Goal: Task Accomplishment & Management: Use online tool/utility

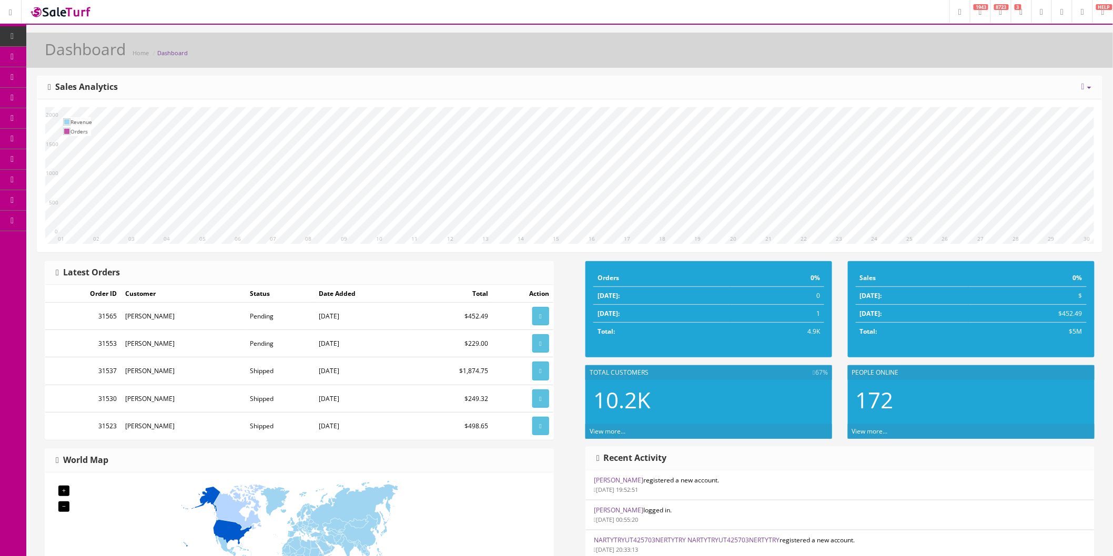
click at [75, 53] on span "Products" at bounding box center [76, 56] width 26 height 9
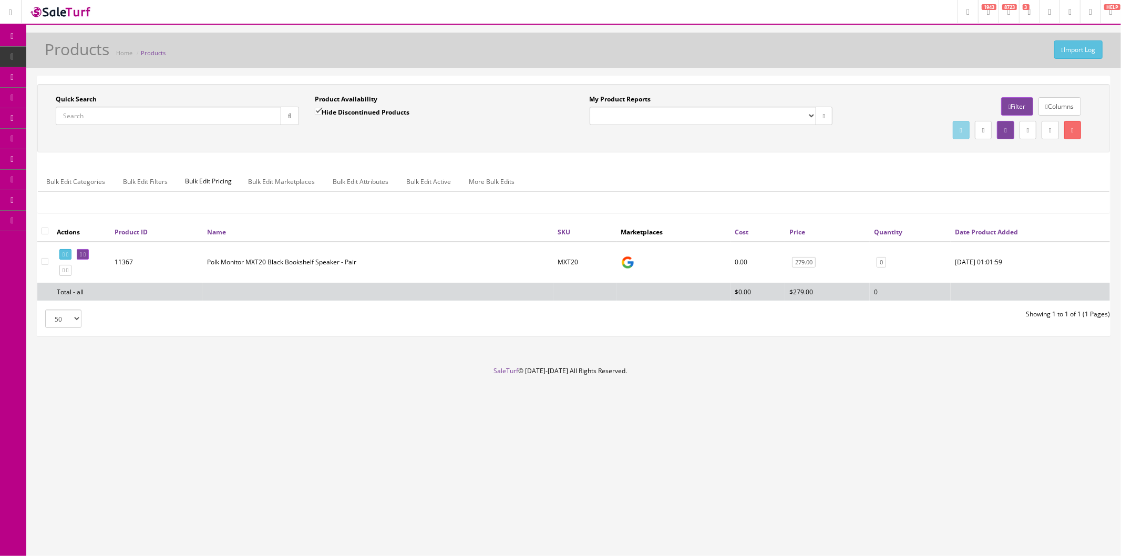
click at [171, 118] on input "Quick Search" at bounding box center [169, 116] width 226 height 18
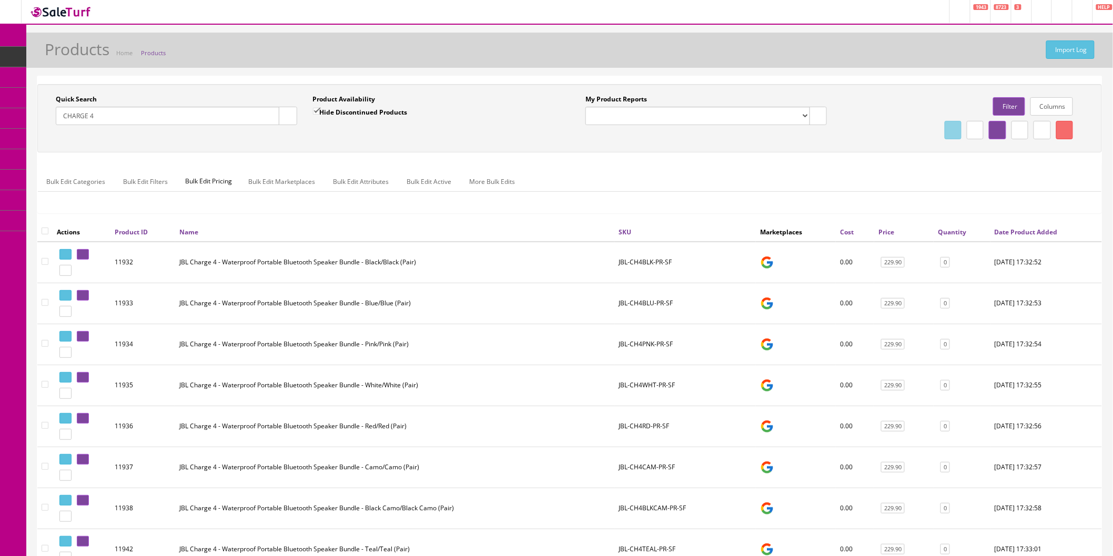
type input "CHARGE 4"
click at [890, 233] on link "Price" at bounding box center [886, 232] width 16 height 9
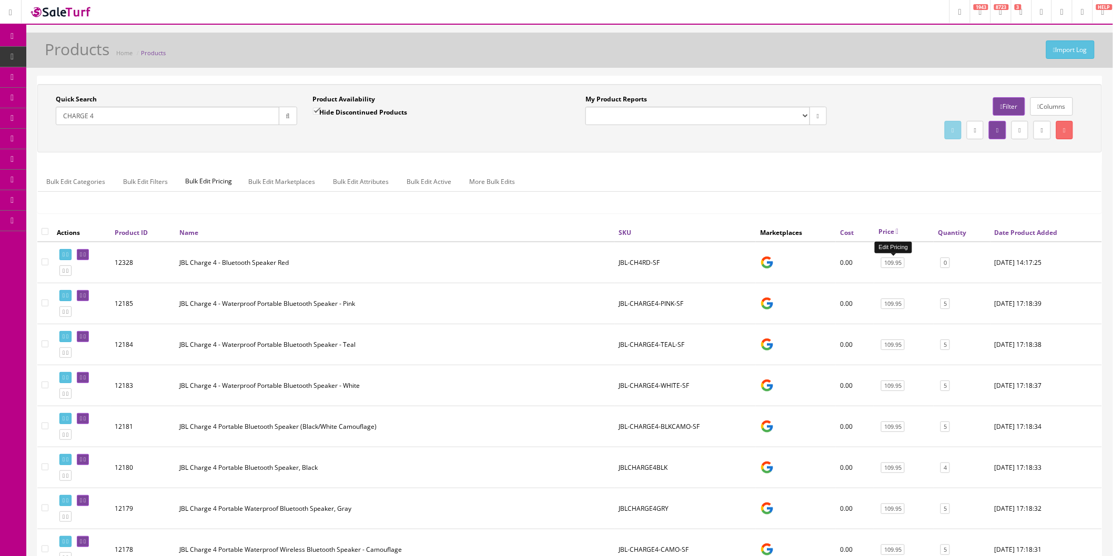
click at [893, 264] on link "109.95" at bounding box center [893, 263] width 24 height 11
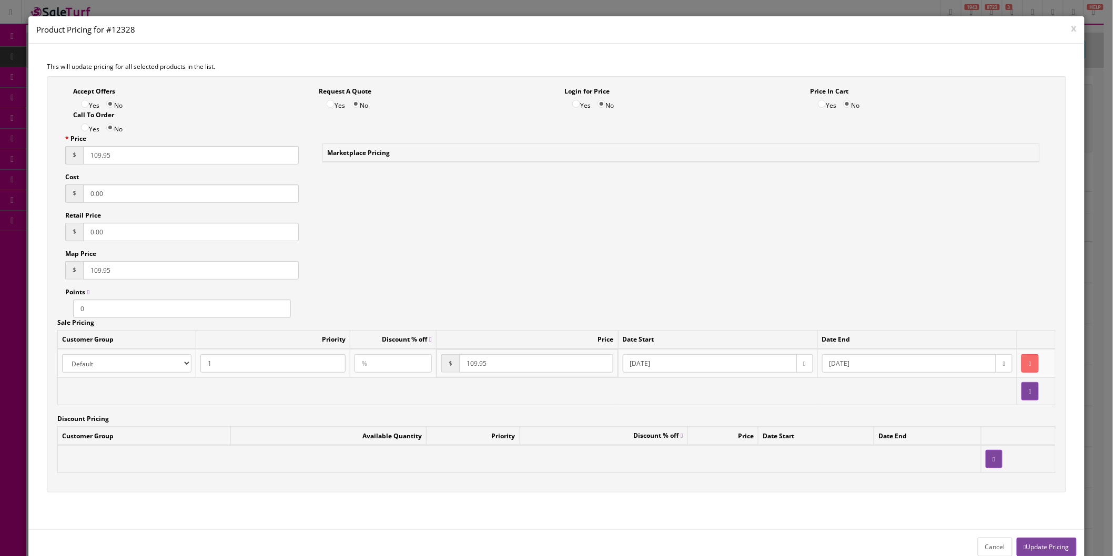
drag, startPoint x: 126, startPoint y: 158, endPoint x: 64, endPoint y: 158, distance: 62.0
click at [64, 158] on div "Price $ 109.95 Cost $ 0.00 Retail Price $ 0.00 Map Price $ 109.95 Points 0" at bounding box center [182, 226] width 250 height 184
drag, startPoint x: 142, startPoint y: 156, endPoint x: 0, endPoint y: 160, distance: 142.0
click at [0, 160] on div "x Product Pricing for #12328 This will update pricing for all selected products…" at bounding box center [556, 278] width 1113 height 556
type input "104.95"
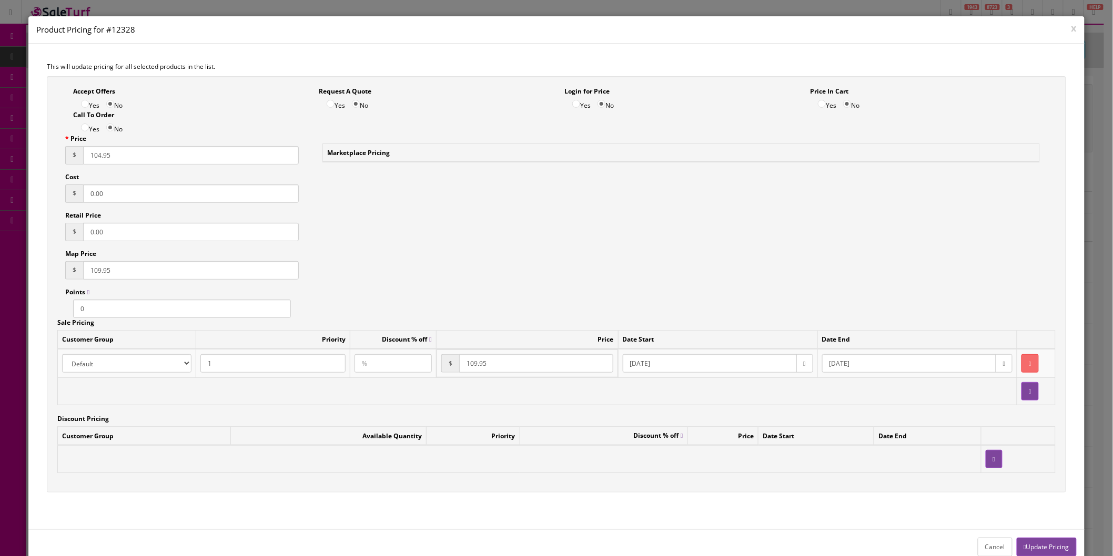
drag, startPoint x: 139, startPoint y: 272, endPoint x: 38, endPoint y: 271, distance: 100.9
click at [39, 271] on div "Accept Offers Yes No Request A Quote Yes No Login for Price Yes No Price In Car…" at bounding box center [556, 289] width 1035 height 427
paste input "4"
type input "104.95"
drag, startPoint x: 473, startPoint y: 250, endPoint x: 819, endPoint y: 330, distance: 354.4
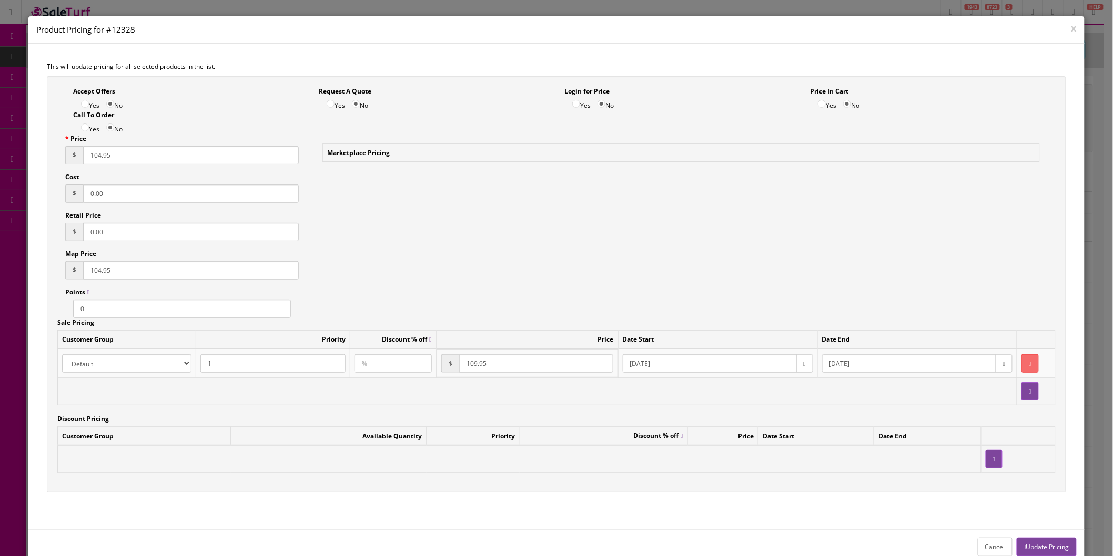
click at [474, 250] on div "Accept Offers Yes No Request A Quote Yes No Login for Price Yes No Price In Car…" at bounding box center [556, 284] width 1019 height 417
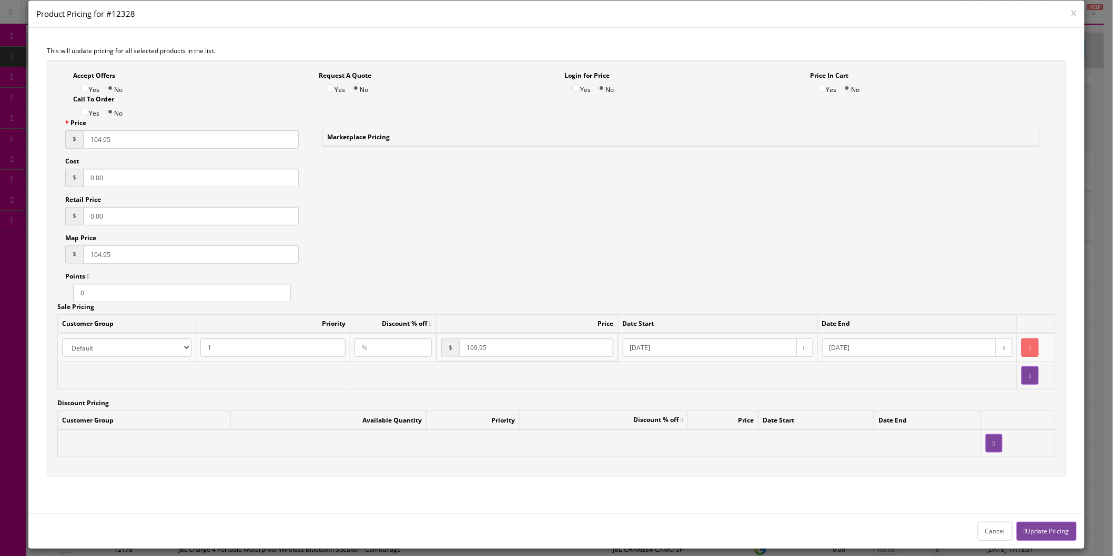
scroll to position [24, 0]
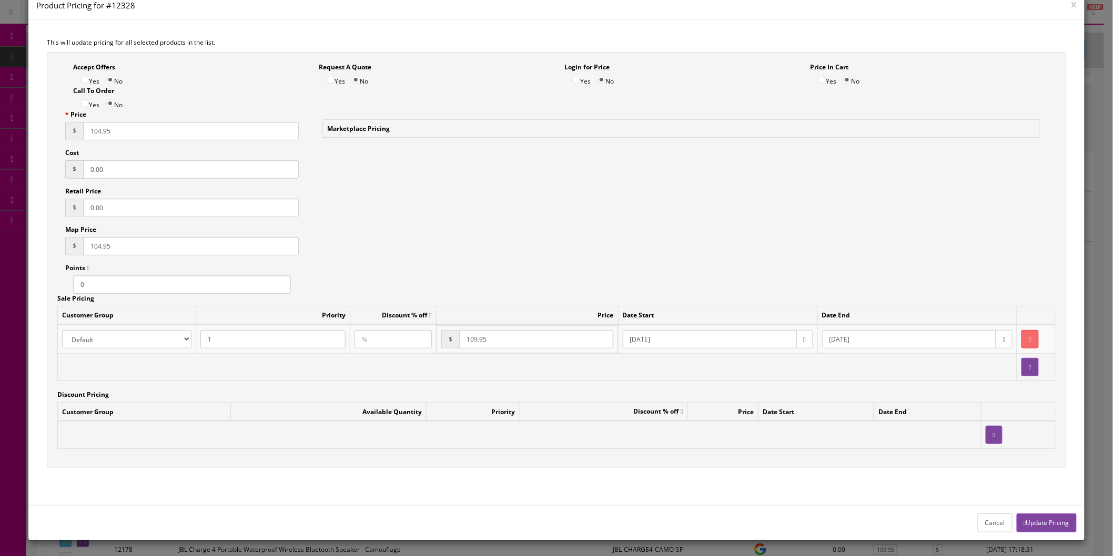
click at [1039, 521] on button "Update Pricing" at bounding box center [1046, 523] width 60 height 18
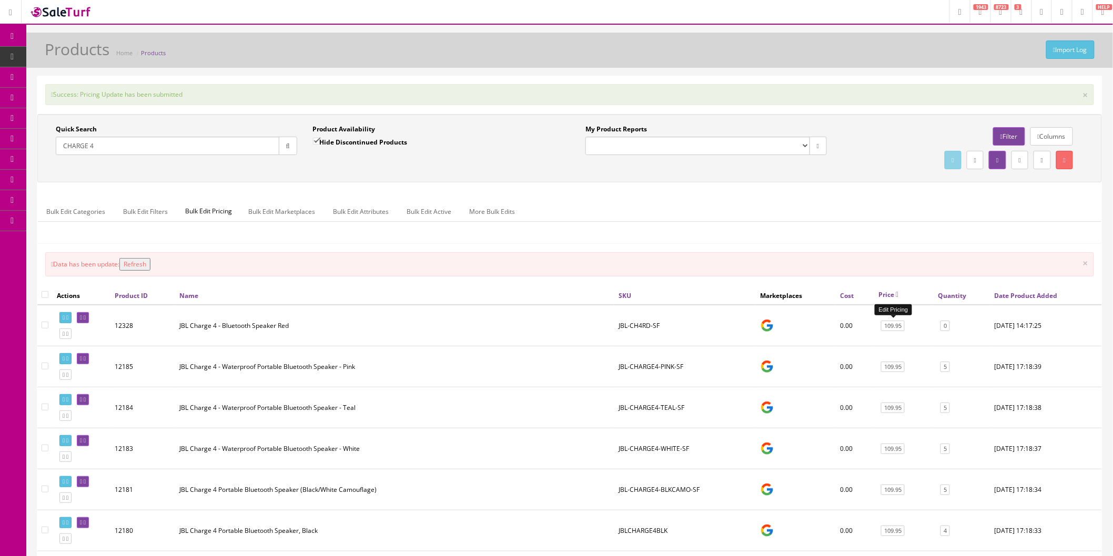
click at [890, 327] on link "109.95" at bounding box center [893, 326] width 24 height 11
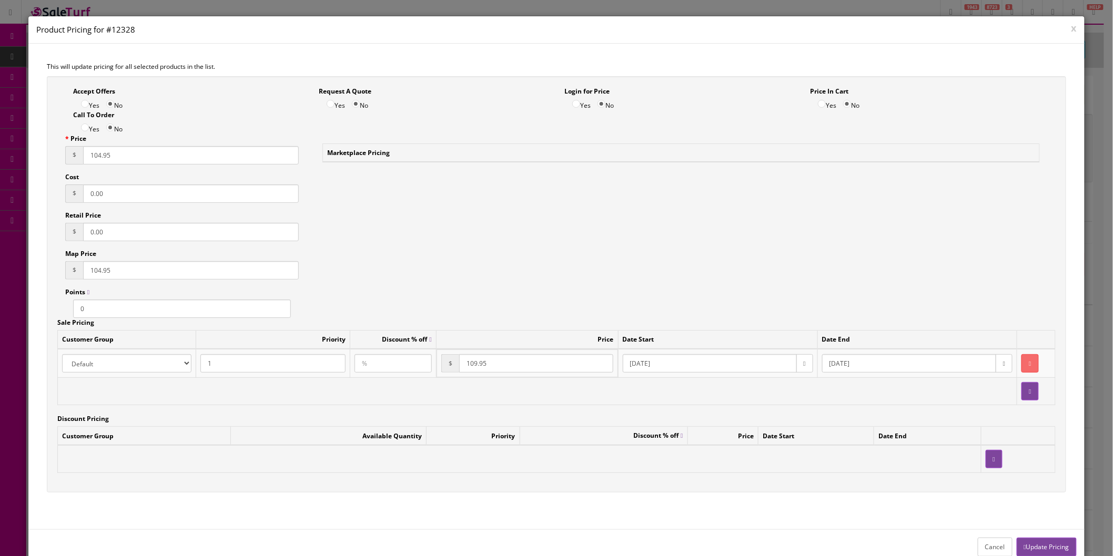
drag, startPoint x: 524, startPoint y: 364, endPoint x: 405, endPoint y: 363, distance: 118.3
click at [405, 363] on tr "Amazon ASD Discounts Default Ebay Jet My Store Customers Phone Preferred Reverb…" at bounding box center [555, 363] width 997 height 29
paste input "4"
type input "104.95"
click at [1043, 548] on button "Update Pricing" at bounding box center [1046, 547] width 60 height 18
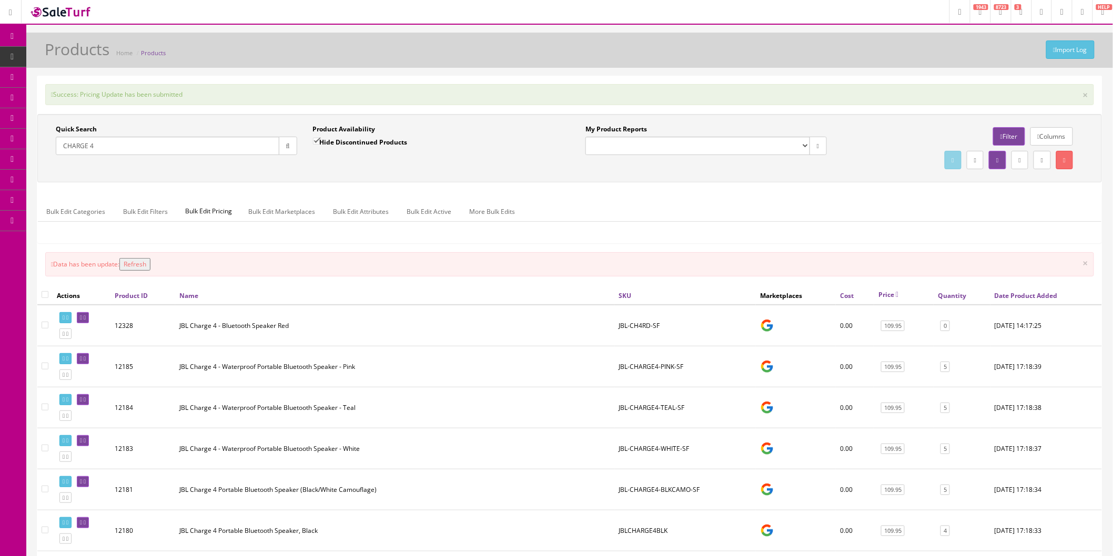
click at [146, 263] on button "Refresh" at bounding box center [134, 264] width 31 height 13
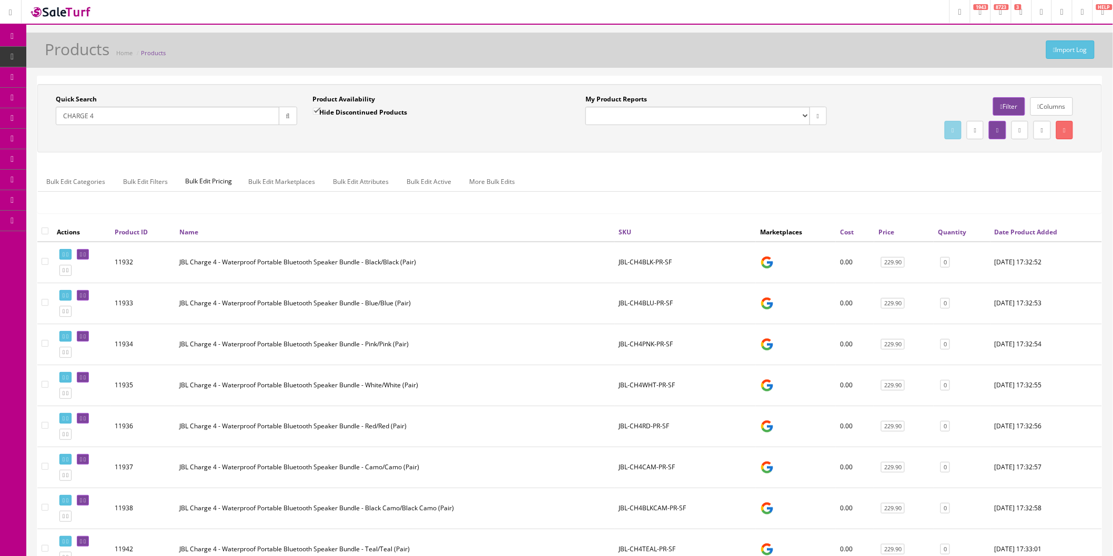
click at [884, 233] on link "Price" at bounding box center [886, 232] width 16 height 9
click at [895, 303] on link "109.95" at bounding box center [893, 304] width 24 height 11
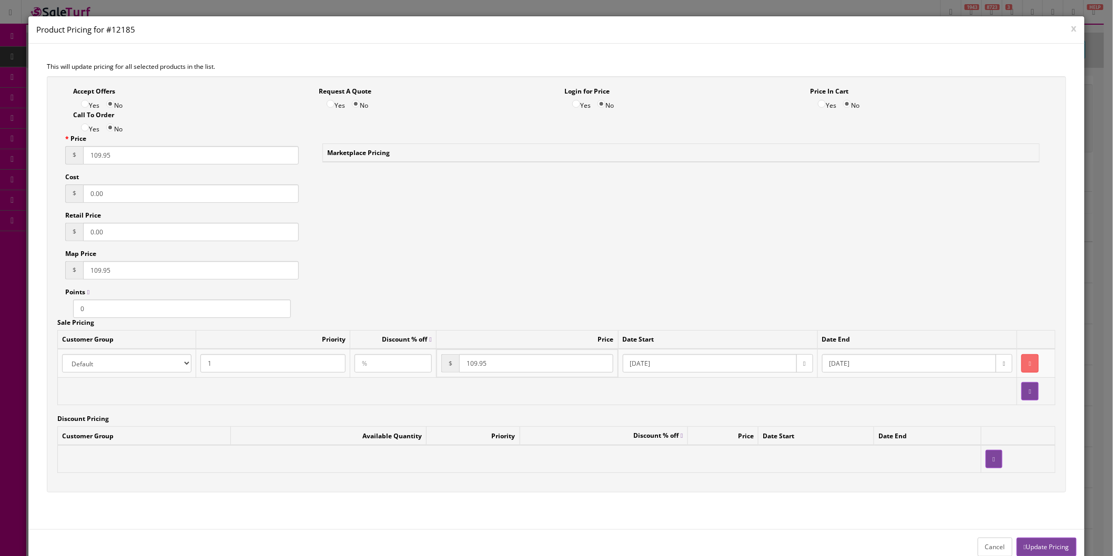
drag, startPoint x: 123, startPoint y: 158, endPoint x: 19, endPoint y: 161, distance: 103.6
click at [19, 161] on div "x Product Pricing for #12185 This will update pricing for all selected products…" at bounding box center [556, 278] width 1113 height 556
drag, startPoint x: 123, startPoint y: 158, endPoint x: 69, endPoint y: 158, distance: 53.1
click at [69, 158] on div "$ 99.00" at bounding box center [182, 155] width 234 height 18
type input "99.00"
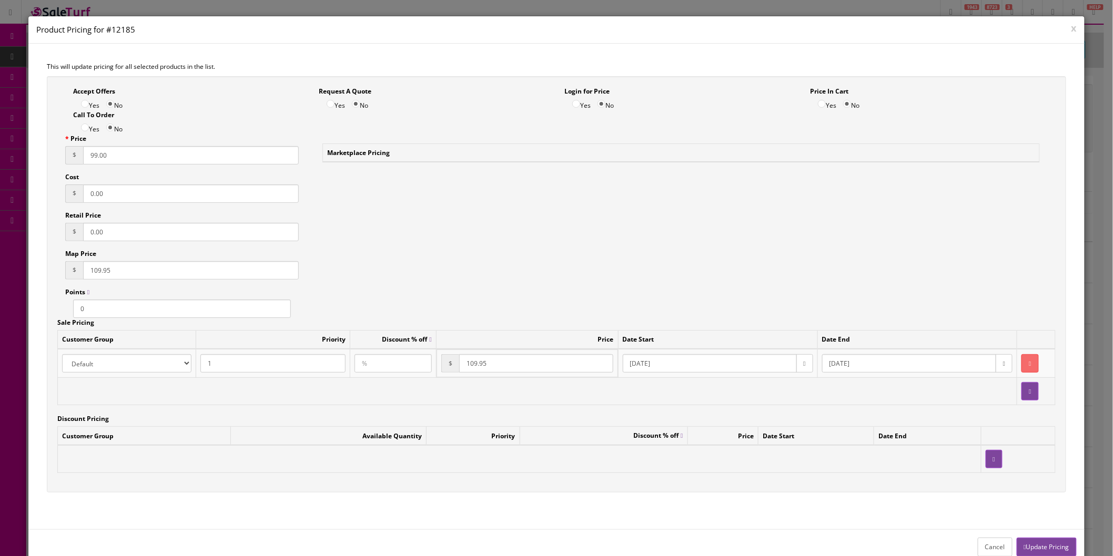
drag, startPoint x: 146, startPoint y: 269, endPoint x: 28, endPoint y: 271, distance: 117.8
click at [28, 271] on div "This will update pricing for all selected products in the list. Accept Offers Y…" at bounding box center [556, 287] width 1056 height 486
paste input "99.00"
type input "99.00"
drag, startPoint x: 484, startPoint y: 365, endPoint x: 455, endPoint y: 366, distance: 29.5
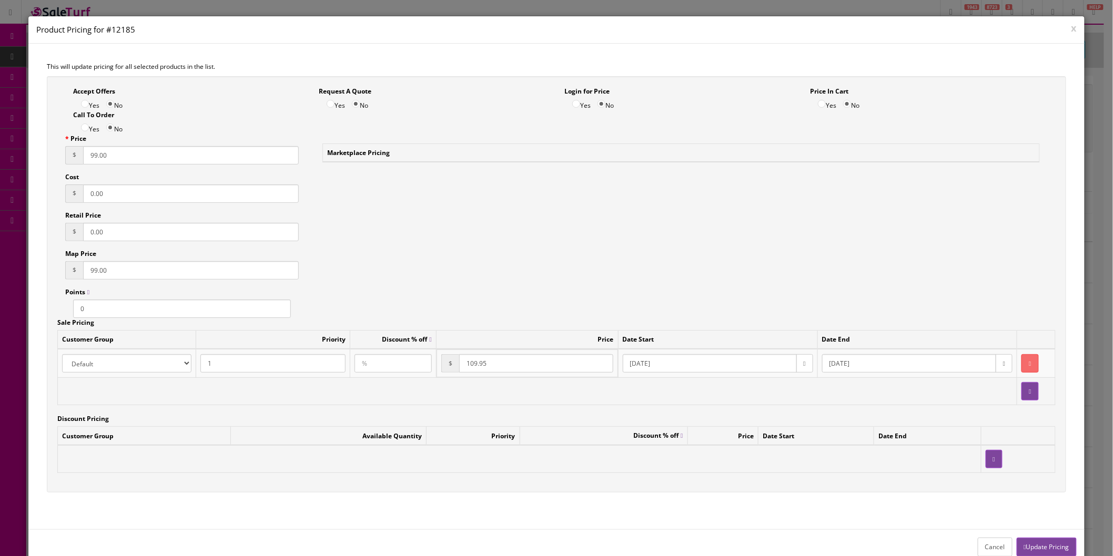
click at [443, 365] on td "$ 109.95" at bounding box center [526, 364] width 181 height 28
paste input "99.00"
type input "99.00"
click at [1025, 545] on button "Update Pricing" at bounding box center [1046, 547] width 60 height 18
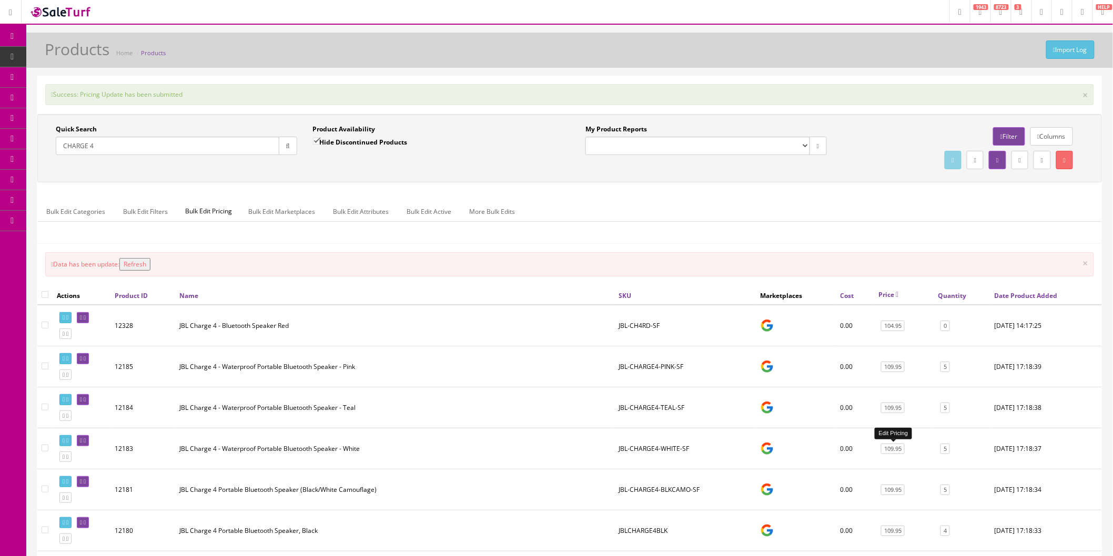
click at [894, 449] on link "109.95" at bounding box center [893, 449] width 24 height 11
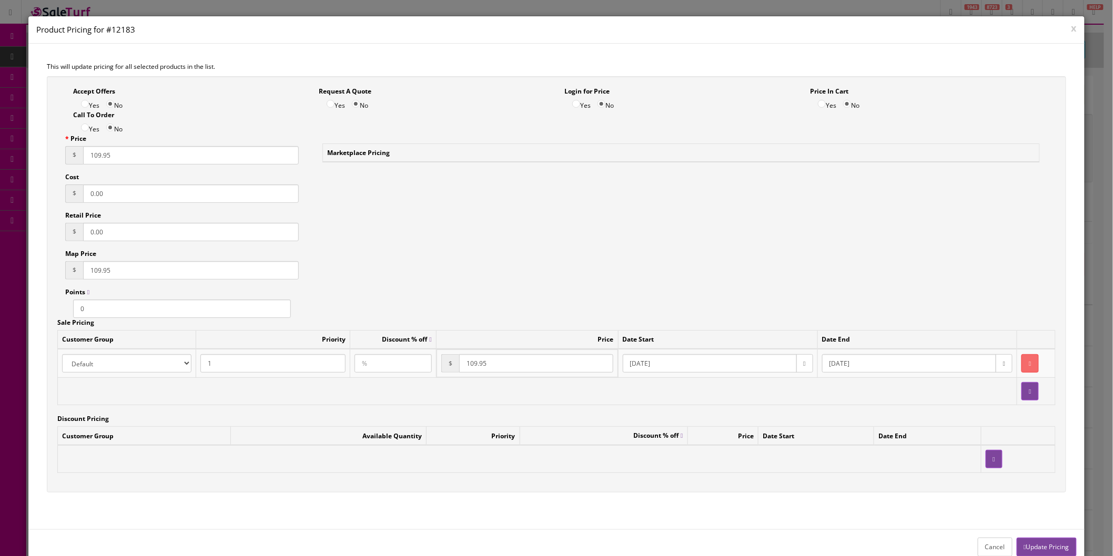
drag, startPoint x: 118, startPoint y: 160, endPoint x: 7, endPoint y: 161, distance: 110.9
click at [7, 161] on div "x Product Pricing for #12183 This will update pricing for all selected products…" at bounding box center [556, 278] width 1113 height 556
drag, startPoint x: 117, startPoint y: 156, endPoint x: 74, endPoint y: 154, distance: 43.2
click at [75, 155] on div "$ 129.95" at bounding box center [182, 155] width 234 height 18
type input "129.95"
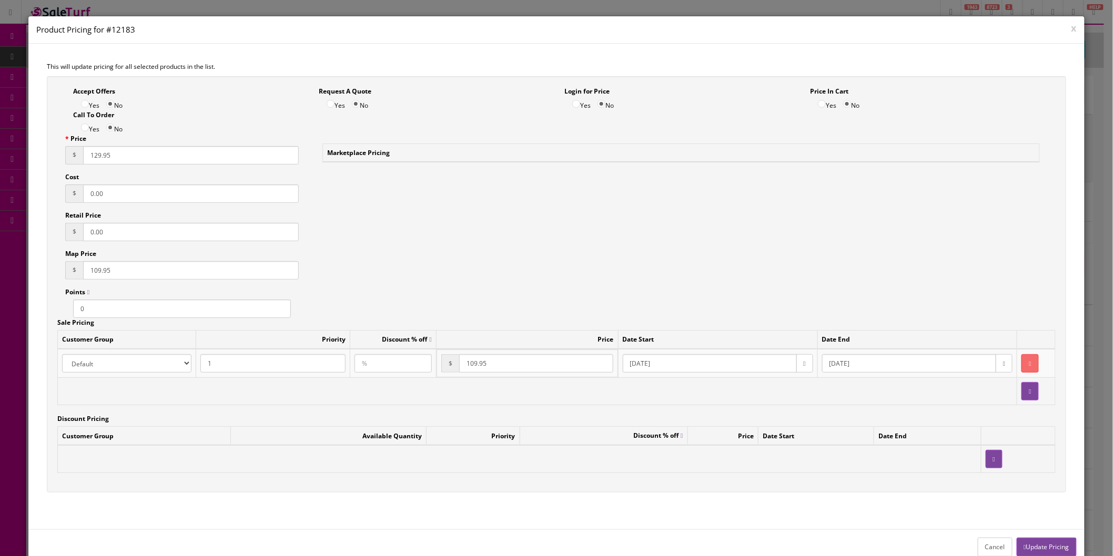
click at [53, 273] on div "Accept Offers Yes No Request A Quote Yes No Login for Price Yes No Price In Car…" at bounding box center [556, 284] width 1019 height 417
paste input "2"
type input "129.95"
drag, startPoint x: 444, startPoint y: 365, endPoint x: 603, endPoint y: 384, distance: 159.4
click at [440, 365] on td "$ 109.95" at bounding box center [526, 364] width 181 height 28
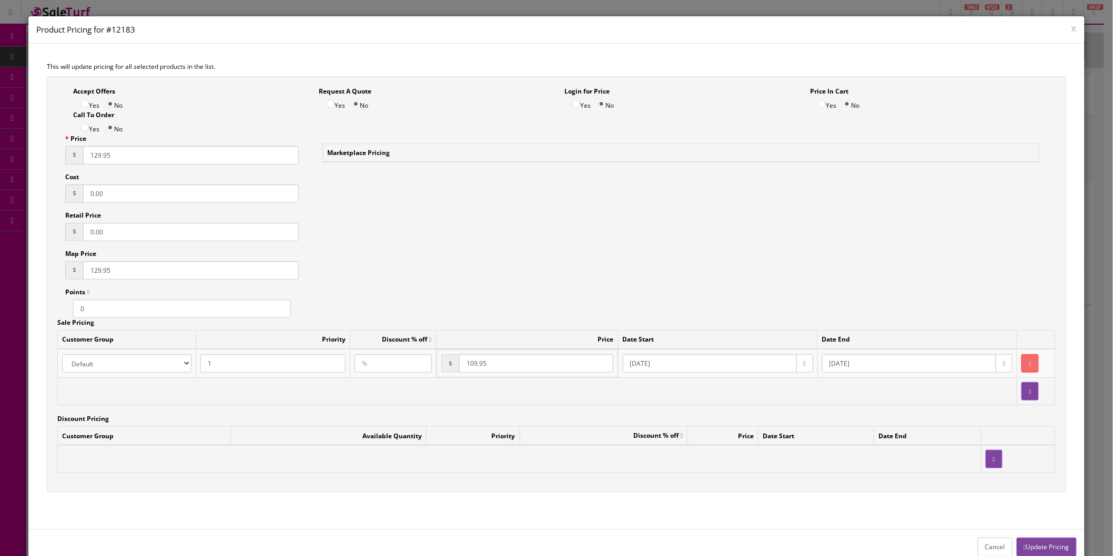
paste input "2"
type input "129.95"
click at [1044, 549] on button "Update Pricing" at bounding box center [1046, 547] width 60 height 18
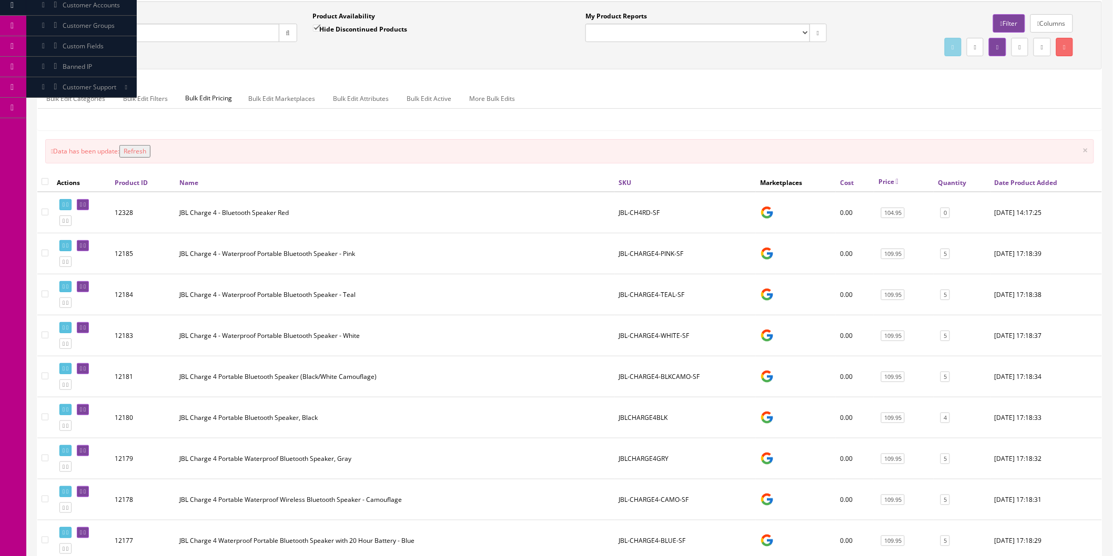
scroll to position [117, 0]
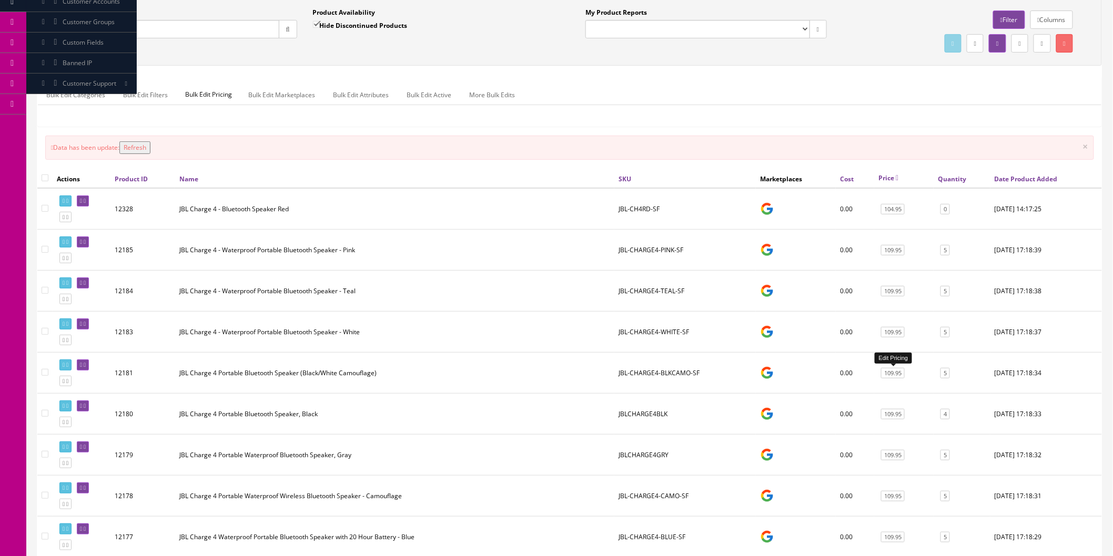
click at [900, 374] on link "109.95" at bounding box center [893, 373] width 24 height 11
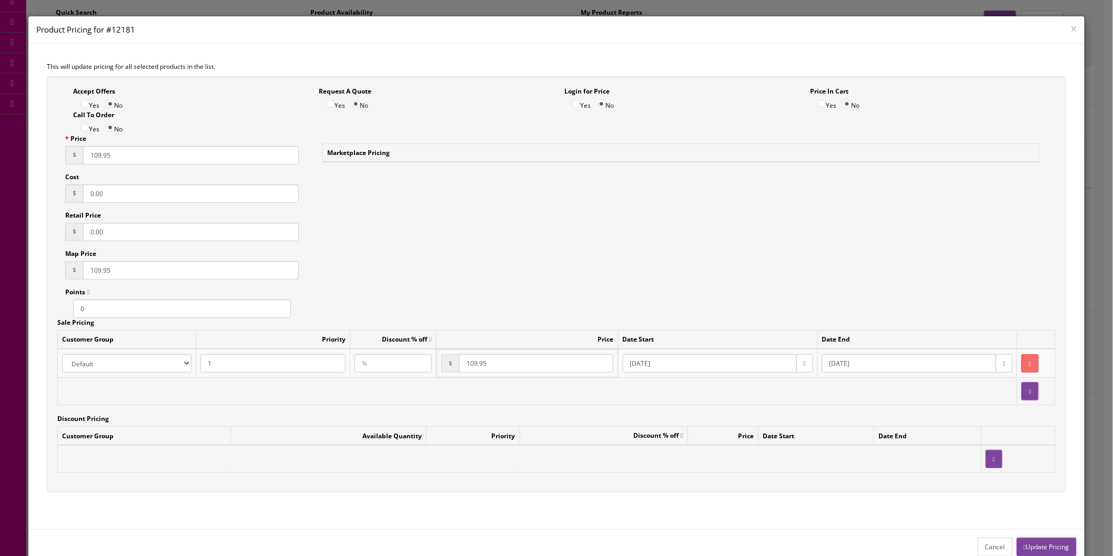
click at [88, 155] on input "109.95" at bounding box center [191, 155] width 216 height 18
drag, startPoint x: 117, startPoint y: 159, endPoint x: 74, endPoint y: 159, distance: 42.6
click at [74, 159] on div "$ 104.95" at bounding box center [182, 155] width 234 height 18
type input "104.95"
drag, startPoint x: 127, startPoint y: 268, endPoint x: 58, endPoint y: 277, distance: 69.4
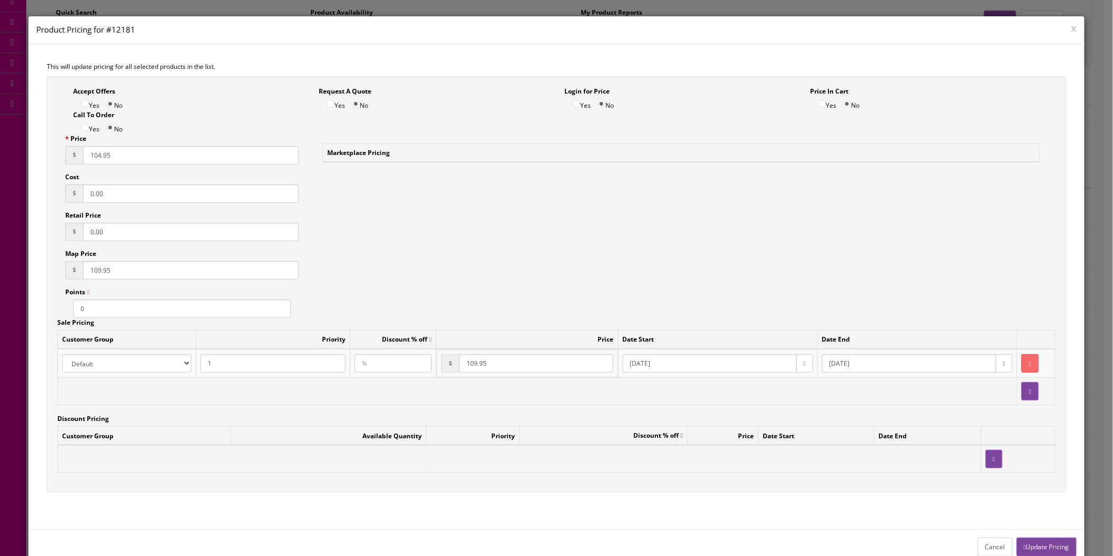
click at [73, 271] on div "$ 109.95" at bounding box center [182, 270] width 234 height 18
paste input "4"
type input "104.95"
click at [390, 369] on tr "Amazon ASD Discounts Default Ebay Jet My Store Customers Phone Preferred Reverb…" at bounding box center [555, 363] width 997 height 29
paste input "4"
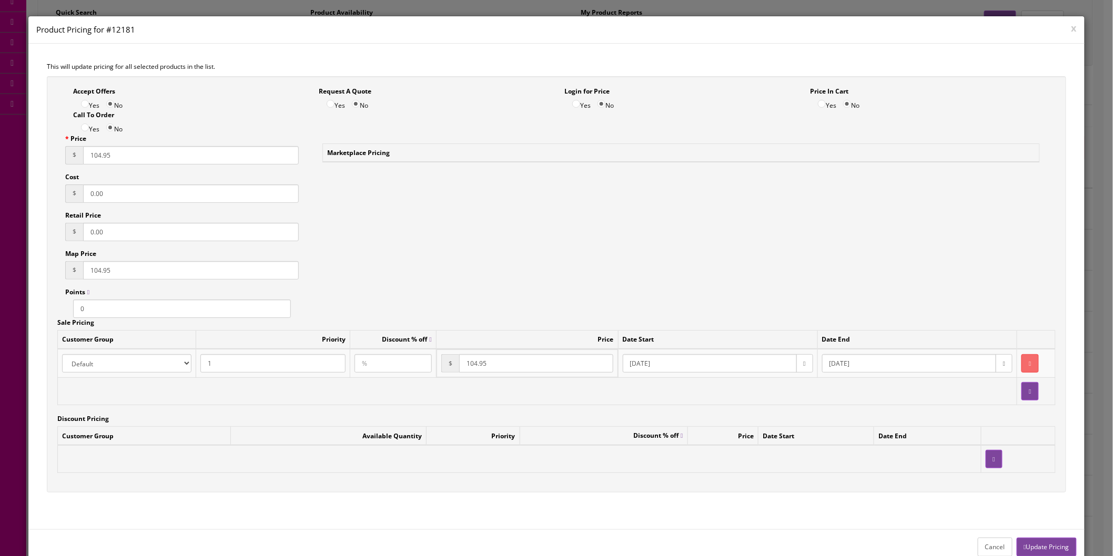
type input "104.95"
click at [1042, 545] on button "Update Pricing" at bounding box center [1046, 547] width 60 height 18
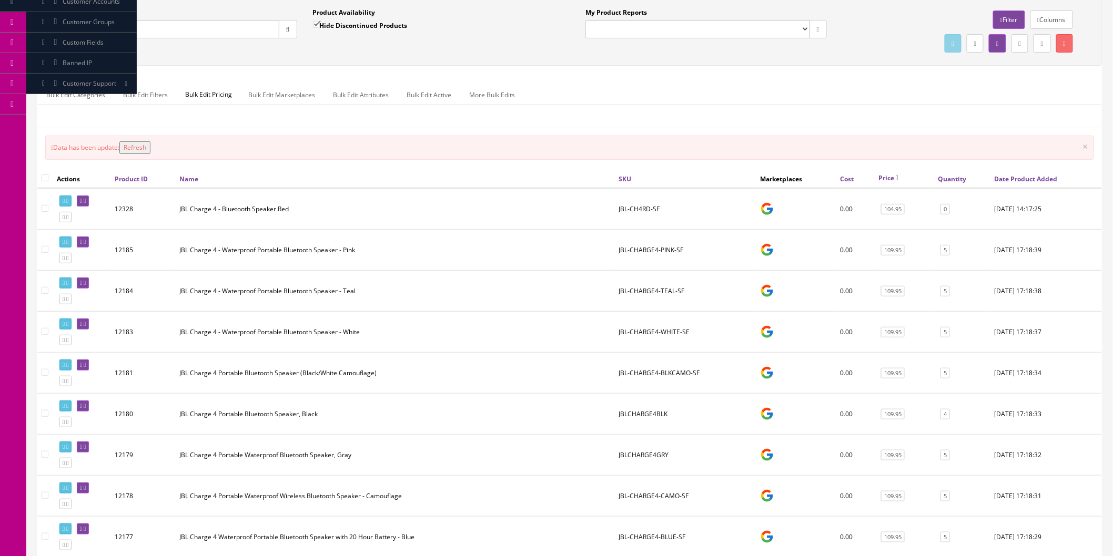
scroll to position [175, 0]
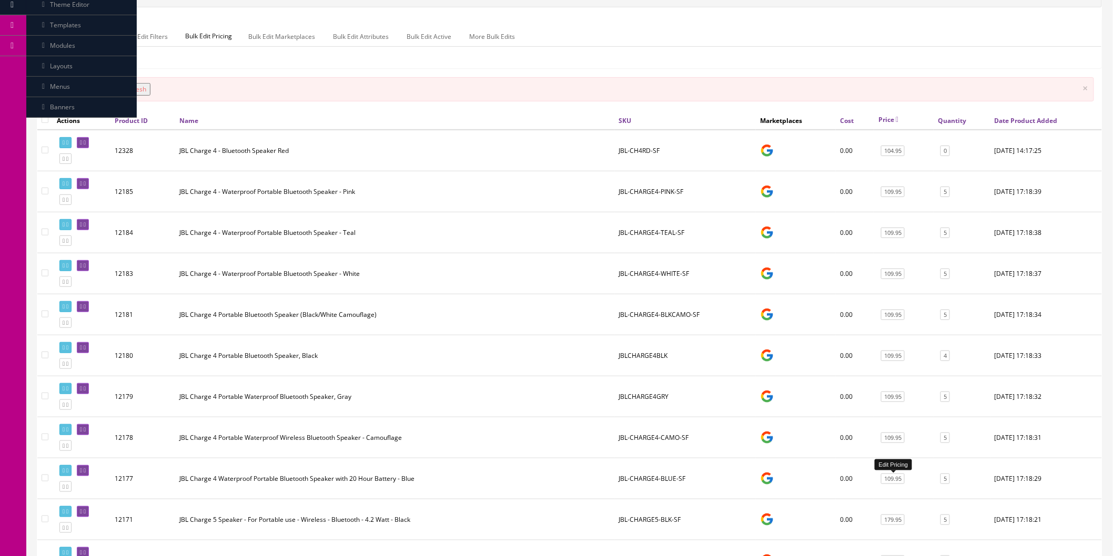
click at [894, 481] on link "109.95" at bounding box center [893, 479] width 24 height 11
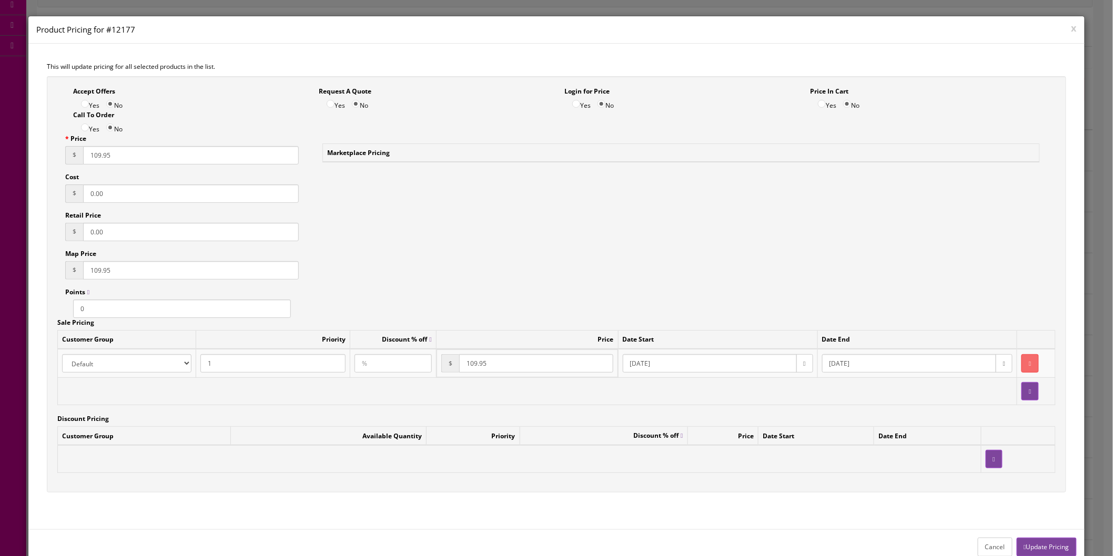
drag, startPoint x: 119, startPoint y: 157, endPoint x: 16, endPoint y: 157, distance: 103.6
click at [16, 157] on div "x Product Pricing for #12177 This will update pricing for all selected products…" at bounding box center [556, 278] width 1113 height 556
drag, startPoint x: 133, startPoint y: 155, endPoint x: 50, endPoint y: 157, distance: 83.1
click at [37, 157] on div "This will update pricing for all selected products in the list. Accept Offers Y…" at bounding box center [556, 287] width 1056 height 486
type input "129.95"
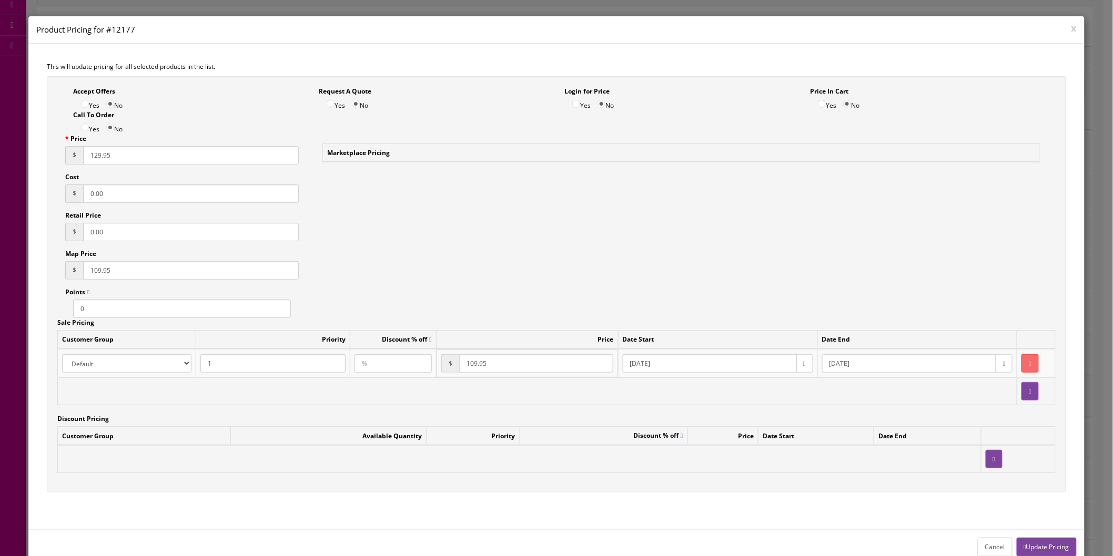
drag, startPoint x: 76, startPoint y: 270, endPoint x: 39, endPoint y: 269, distance: 36.3
click at [39, 269] on div "Accept Offers Yes No Request A Quote Yes No Login for Price Yes No Price In Car…" at bounding box center [556, 289] width 1035 height 427
paste input "2"
type input "129.95"
drag, startPoint x: 499, startPoint y: 369, endPoint x: 422, endPoint y: 368, distance: 77.3
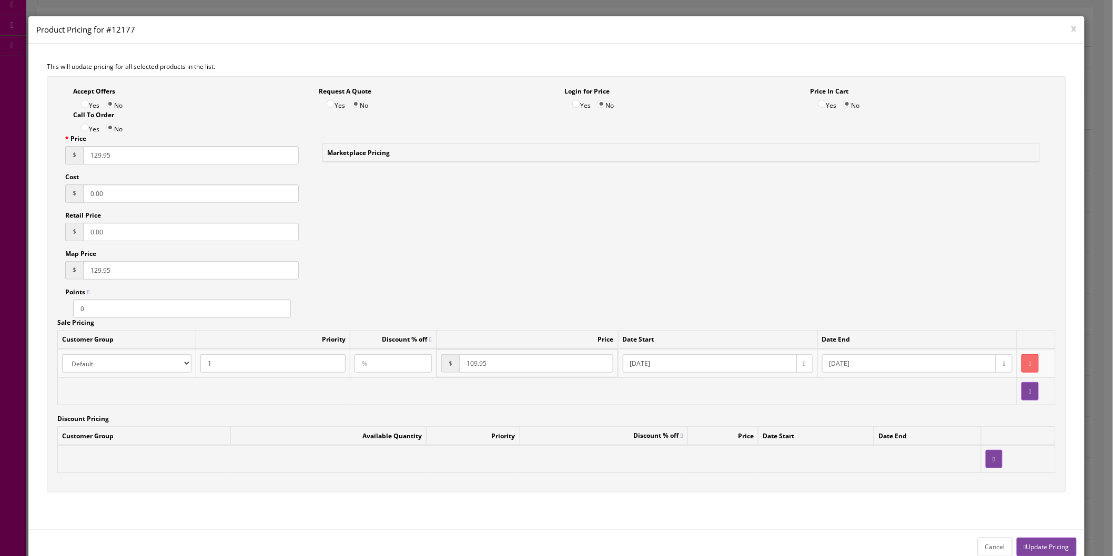
click at [409, 368] on tr "Amazon ASD Discounts Default Ebay Jet My Store Customers Phone Preferred Reverb…" at bounding box center [555, 363] width 997 height 29
paste input "2"
type input "129.95"
click at [1033, 540] on button "Update Pricing" at bounding box center [1046, 547] width 60 height 18
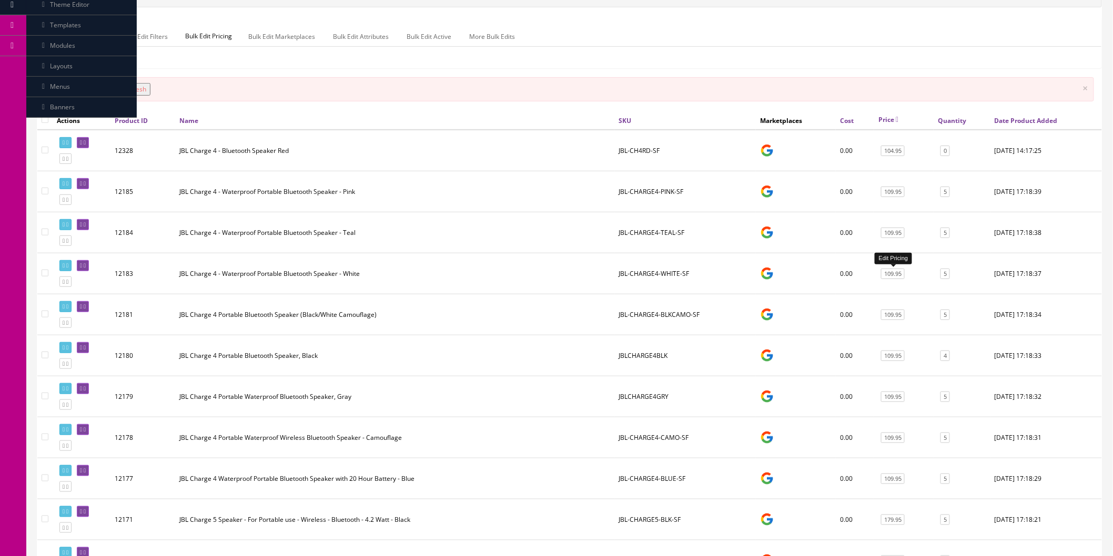
click at [895, 274] on link "109.95" at bounding box center [893, 274] width 24 height 11
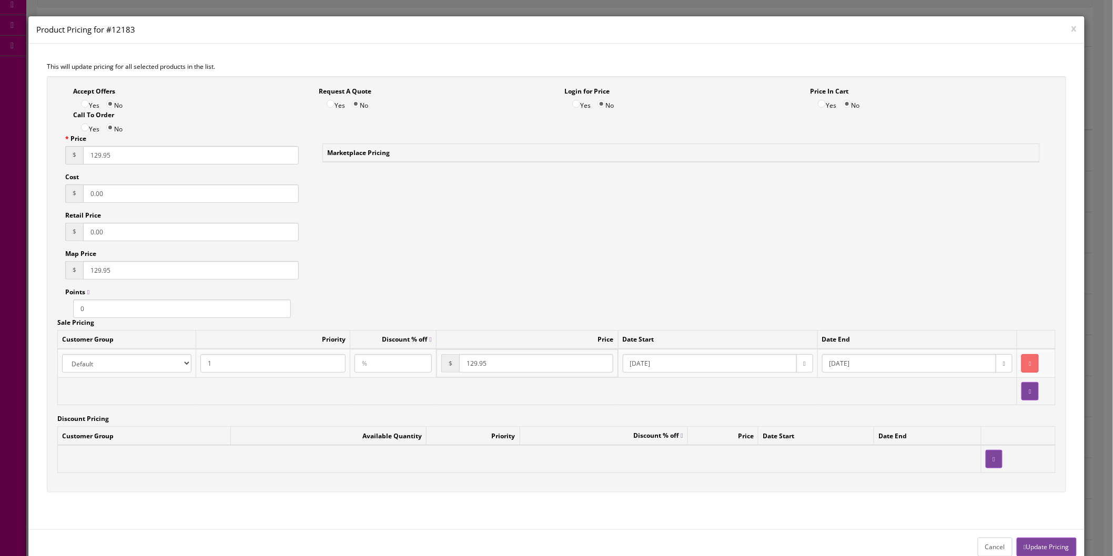
click at [1047, 548] on button "Update Pricing" at bounding box center [1046, 547] width 60 height 18
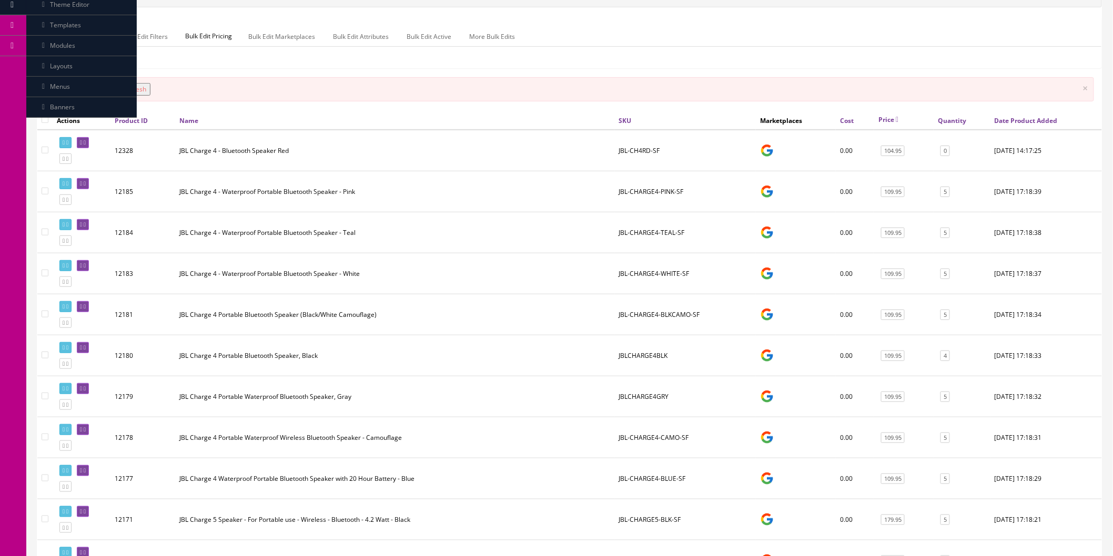
click at [146, 85] on button "Refresh" at bounding box center [134, 89] width 31 height 13
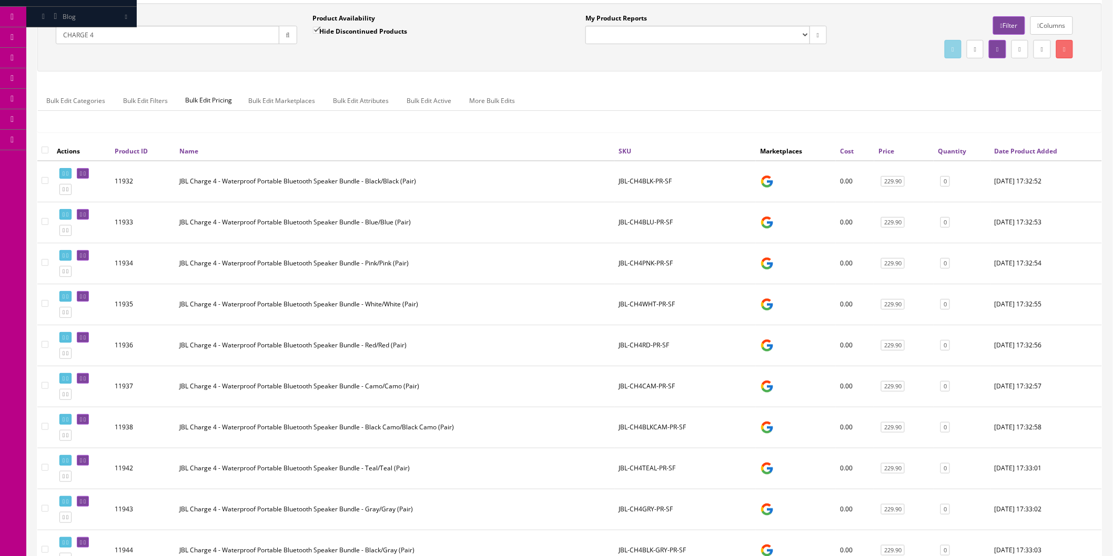
scroll to position [0, 0]
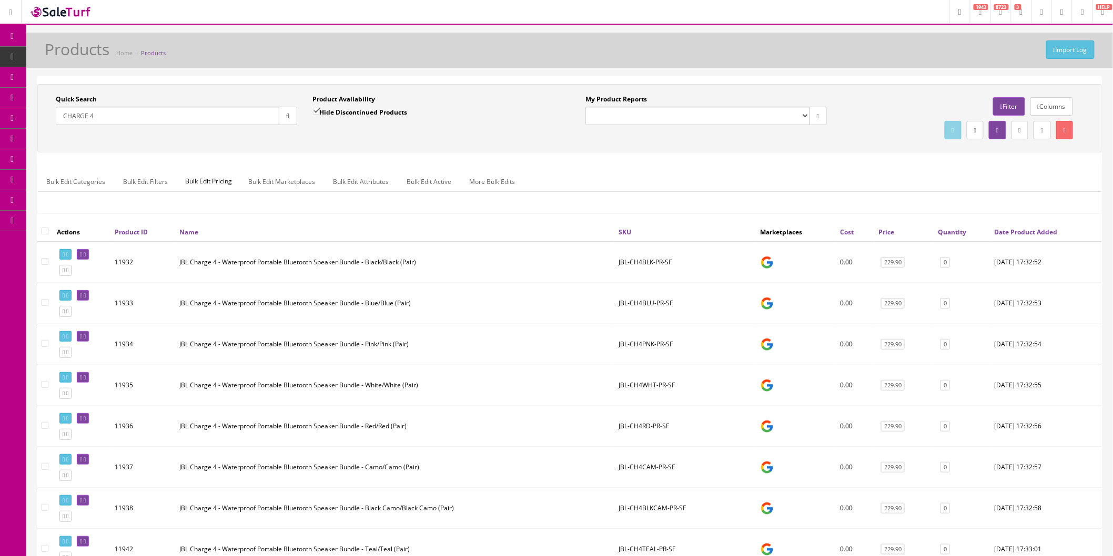
click at [883, 232] on link "Price" at bounding box center [886, 232] width 16 height 9
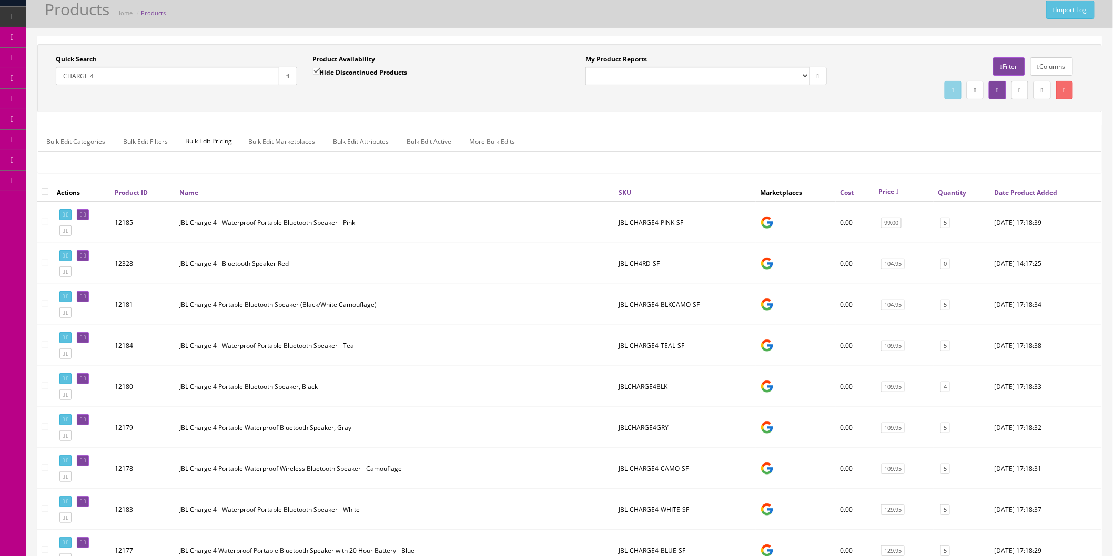
scroll to position [58, 0]
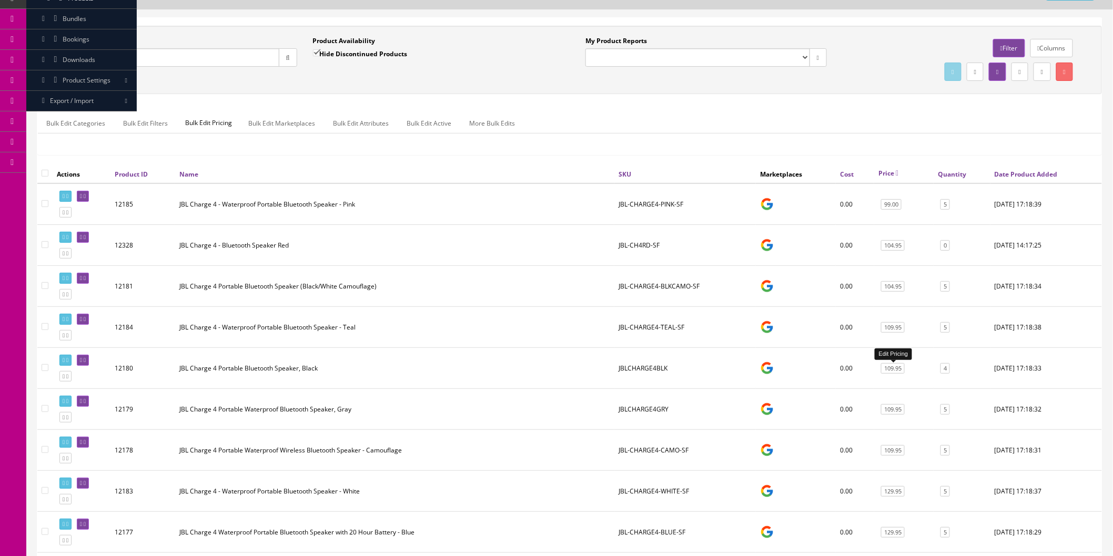
click at [890, 370] on link "109.95" at bounding box center [893, 368] width 24 height 11
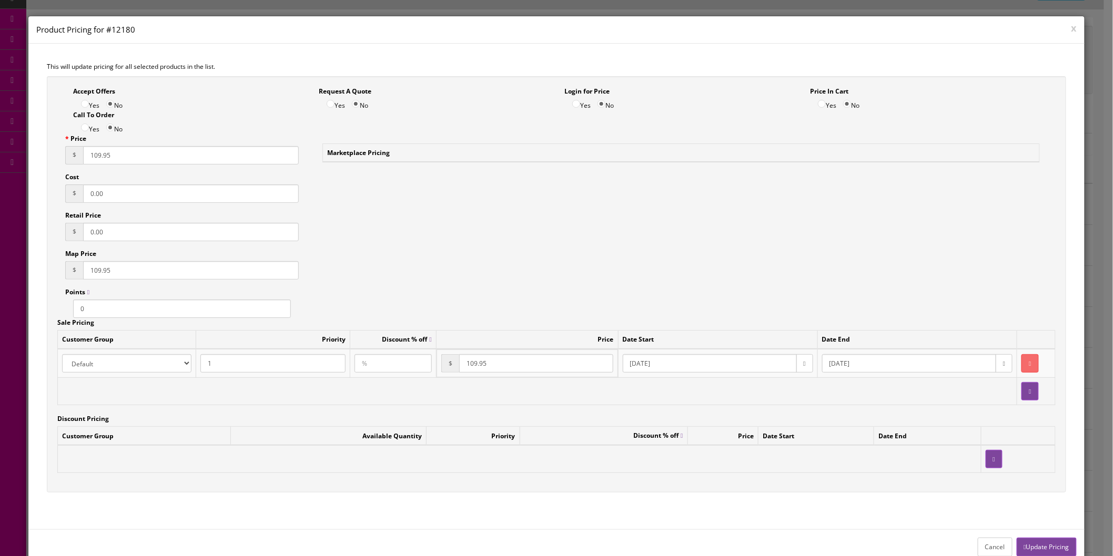
drag, startPoint x: 123, startPoint y: 159, endPoint x: 66, endPoint y: 161, distance: 56.3
click at [66, 161] on div "$ 109.95" at bounding box center [182, 155] width 234 height 18
drag, startPoint x: 123, startPoint y: 158, endPoint x: 70, endPoint y: 159, distance: 52.6
click at [70, 159] on div "$ 114.95" at bounding box center [182, 155] width 234 height 18
type input "114.95"
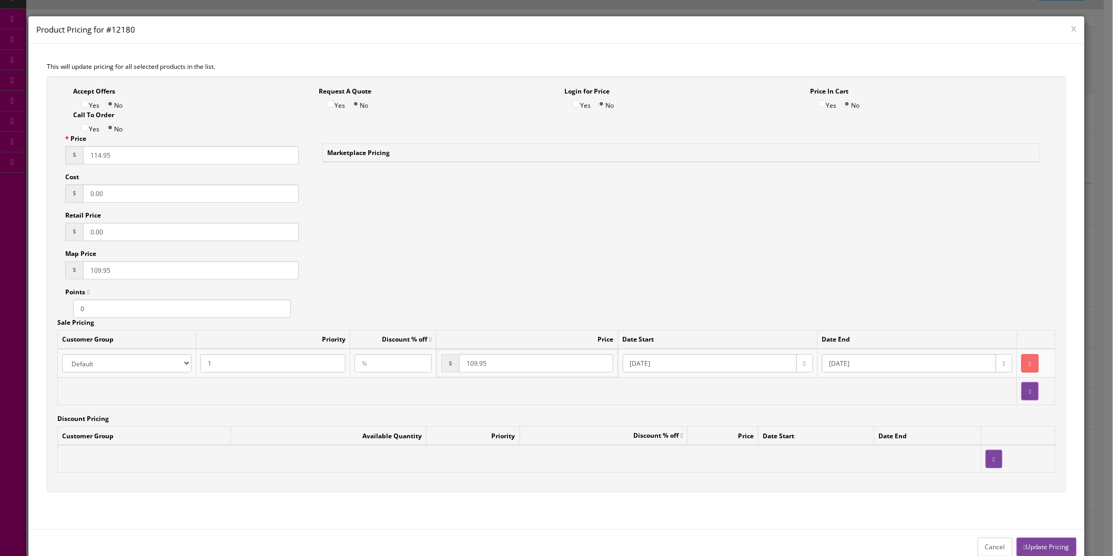
drag, startPoint x: 123, startPoint y: 269, endPoint x: 55, endPoint y: 272, distance: 68.4
click at [55, 272] on div "Accept Offers Yes No Request A Quote Yes No Login for Price Yes No Price In Car…" at bounding box center [556, 284] width 1019 height 417
paste input "14"
type input "114.95"
drag, startPoint x: 439, startPoint y: 365, endPoint x: 474, endPoint y: 365, distance: 34.7
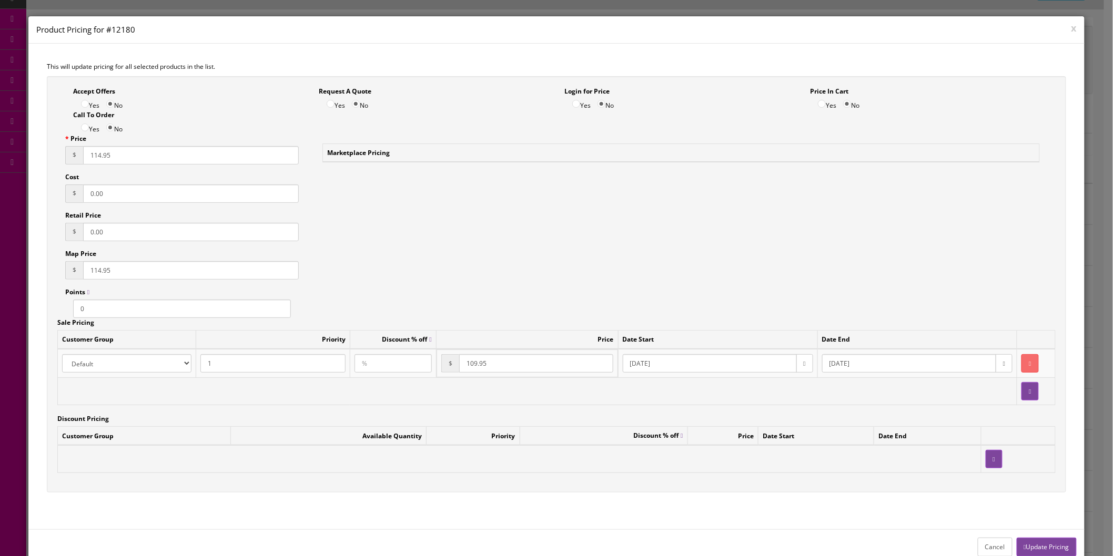
click at [437, 365] on td "$ 109.95" at bounding box center [526, 364] width 181 height 28
paste input "14"
type input "114.95"
click at [1034, 549] on button "Update Pricing" at bounding box center [1046, 547] width 60 height 18
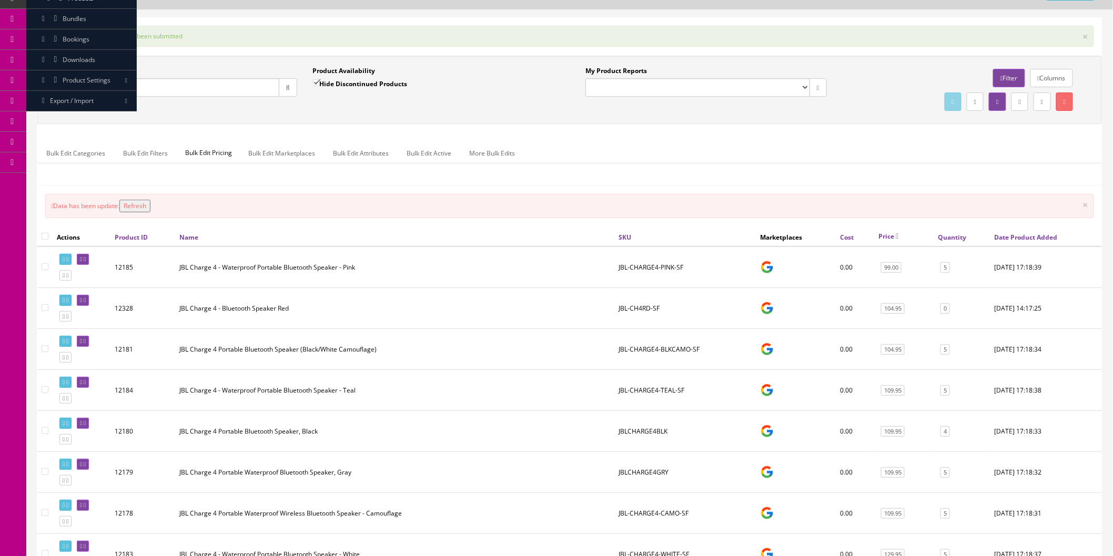
click at [137, 207] on button "Refresh" at bounding box center [134, 206] width 31 height 13
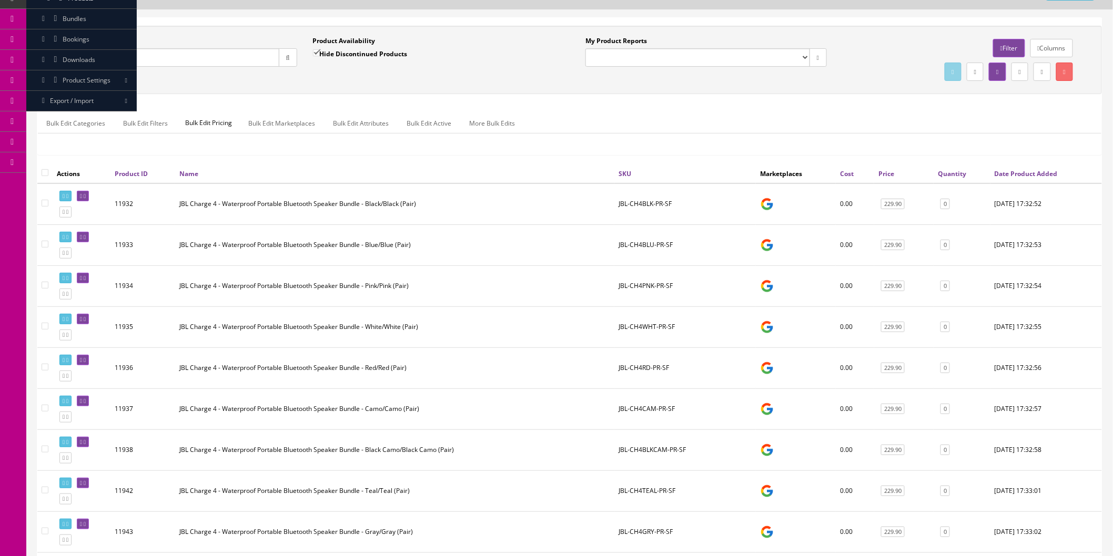
click at [886, 179] on th "Price" at bounding box center [903, 173] width 59 height 19
click at [886, 176] on link "Price" at bounding box center [886, 173] width 16 height 9
